Goal: Understand process/instructions: Learn how to perform a task or action

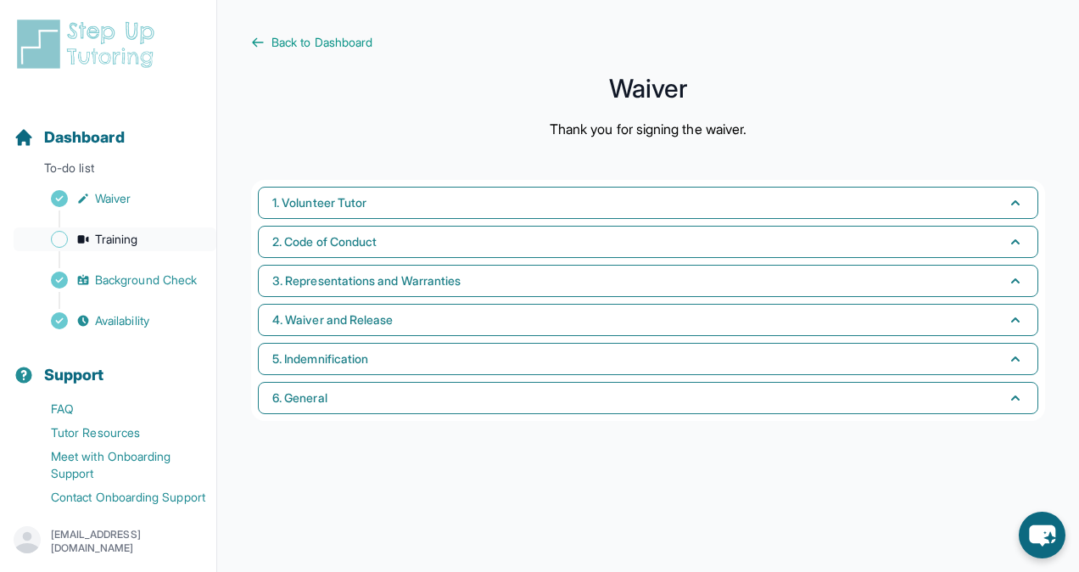
click at [134, 234] on span "Training" at bounding box center [116, 239] width 43 height 17
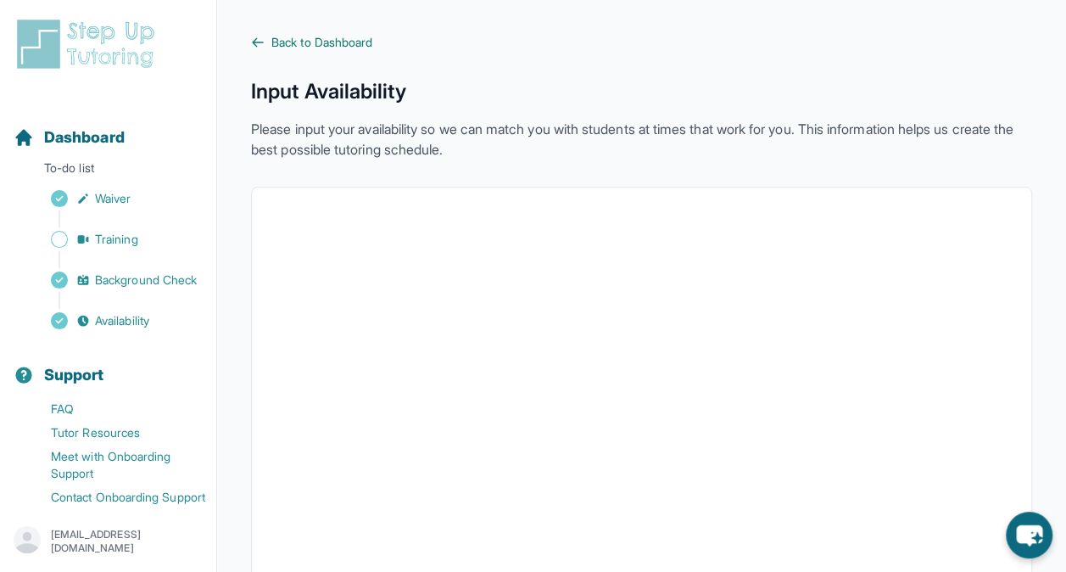
click at [319, 41] on span "Back to Dashboard" at bounding box center [321, 42] width 101 height 17
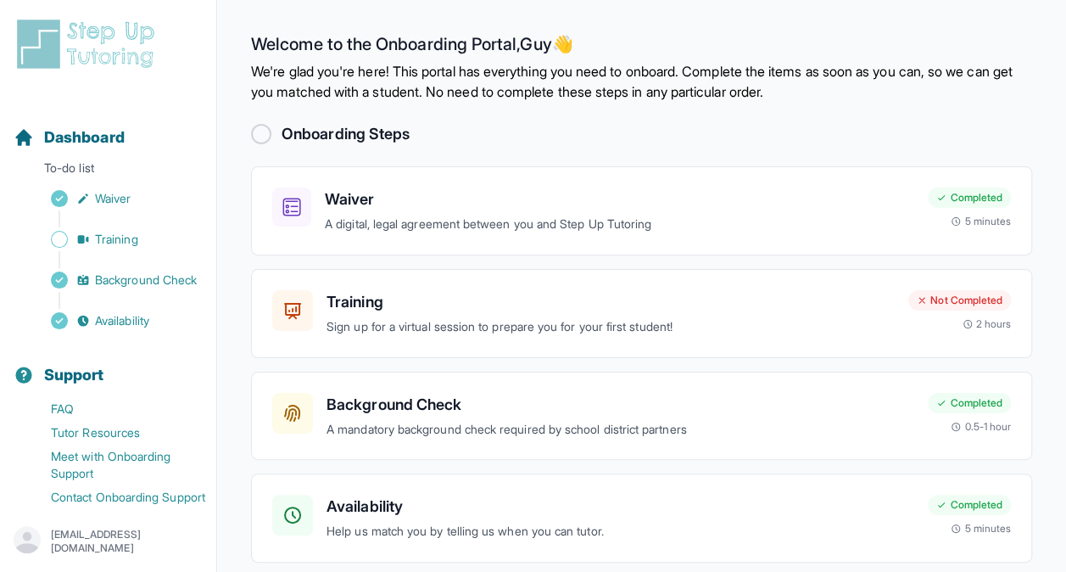
click at [319, 41] on h2 "Welcome to the Onboarding Portal, Guy 👋" at bounding box center [641, 47] width 781 height 27
